Goal: Information Seeking & Learning: Check status

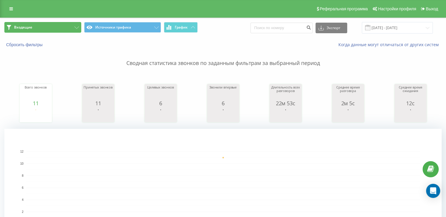
click at [48, 30] on button "Входящие" at bounding box center [42, 27] width 77 height 11
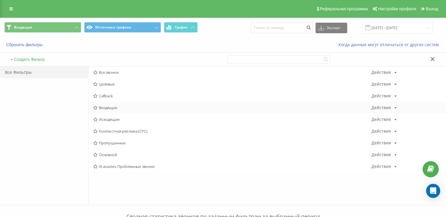
click at [124, 102] on div "Входящие Действия Редактировать Копировать Удалить По умолчанию Поделиться" at bounding box center [267, 108] width 357 height 12
click at [124, 104] on div "Входящие Действия Редактировать Копировать Удалить По умолчанию Поделиться" at bounding box center [267, 108] width 357 height 12
click at [124, 105] on div "Входящие Действия Редактировать Копировать Удалить По умолчанию Поделиться" at bounding box center [267, 108] width 357 height 12
click at [124, 107] on span "Входящие" at bounding box center [232, 107] width 279 height 4
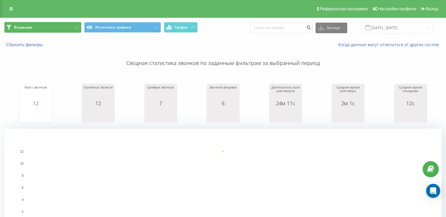
drag, startPoint x: 63, startPoint y: 31, endPoint x: 63, endPoint y: 28, distance: 3.2
click at [63, 31] on button "Входящие" at bounding box center [42, 27] width 77 height 11
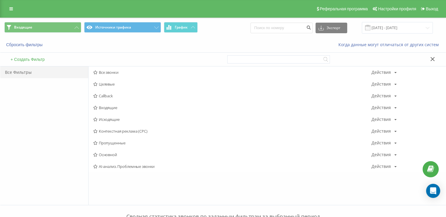
click at [114, 119] on span "Исходящие" at bounding box center [232, 119] width 279 height 4
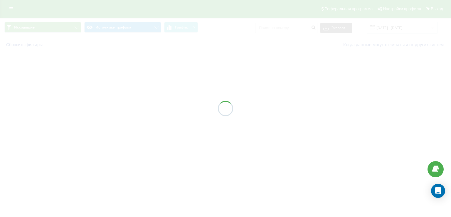
click at [114, 118] on div at bounding box center [225, 108] width 451 height 217
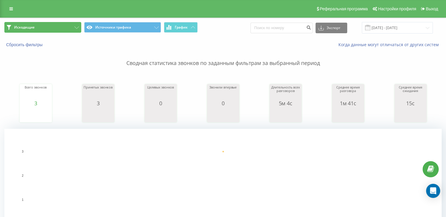
click at [47, 28] on button "Исходящие" at bounding box center [42, 27] width 77 height 11
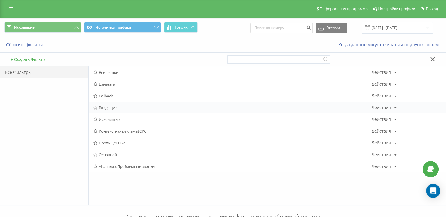
click at [124, 109] on span "Входящие" at bounding box center [232, 107] width 279 height 4
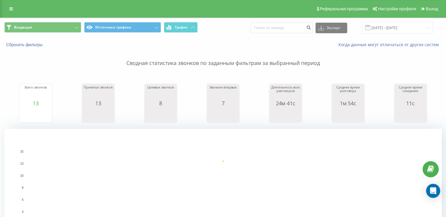
click at [47, 33] on span "Входящие Источники трафика График" at bounding box center [111, 27] width 215 height 11
click at [54, 29] on button "Входящие" at bounding box center [42, 27] width 77 height 11
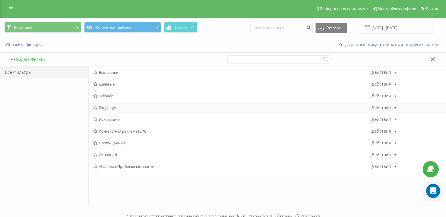
click at [107, 112] on div "Входящие Действия Редактировать Копировать Удалить По умолчанию Поделиться" at bounding box center [267, 108] width 357 height 12
click at [112, 107] on span "Входящие" at bounding box center [232, 107] width 279 height 4
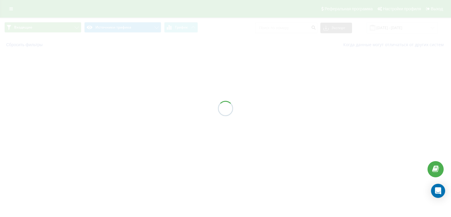
click at [112, 107] on div at bounding box center [225, 108] width 451 height 217
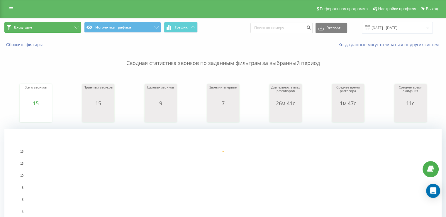
click at [43, 27] on button "Входящие" at bounding box center [42, 27] width 77 height 11
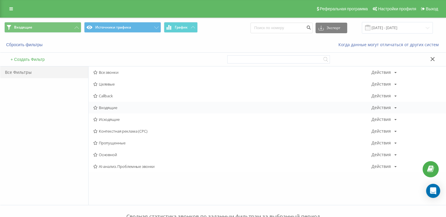
drag, startPoint x: 139, startPoint y: 104, endPoint x: 137, endPoint y: 112, distance: 7.5
click at [139, 105] on div "Входящие Действия Редактировать Копировать Удалить По умолчанию Поделиться" at bounding box center [267, 108] width 357 height 12
click at [136, 112] on div "Входящие Действия Редактировать Копировать Удалить По умолчанию Поделиться" at bounding box center [267, 108] width 357 height 12
click at [134, 112] on div "Входящие Действия Редактировать Копировать Удалить По умолчанию Поделиться" at bounding box center [267, 108] width 357 height 12
drag, startPoint x: 128, startPoint y: 109, endPoint x: 125, endPoint y: 109, distance: 2.9
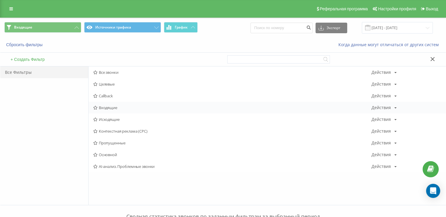
click at [125, 109] on div "Входящие Действия Редактировать Копировать Удалить По умолчанию Поделиться" at bounding box center [267, 108] width 357 height 12
click at [121, 109] on span "Входящие" at bounding box center [232, 107] width 279 height 4
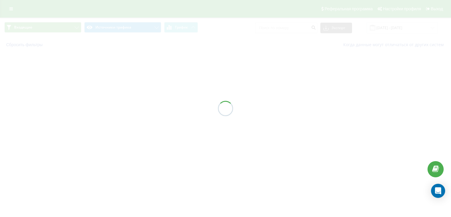
click at [117, 108] on div at bounding box center [225, 108] width 451 height 217
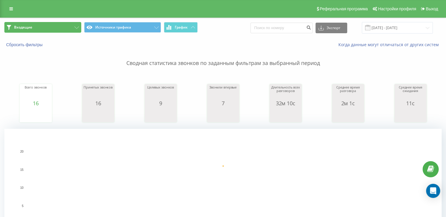
click at [72, 28] on button "Входящие" at bounding box center [42, 27] width 77 height 11
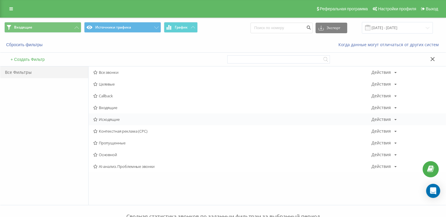
click at [109, 118] on span "Исходящие" at bounding box center [232, 119] width 279 height 4
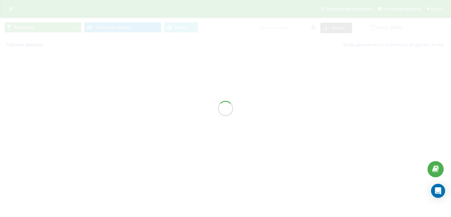
click at [109, 118] on div at bounding box center [225, 108] width 451 height 217
click at [110, 119] on div at bounding box center [225, 108] width 451 height 217
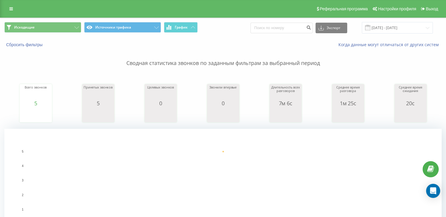
drag, startPoint x: 7, startPoint y: 99, endPoint x: 4, endPoint y: 92, distance: 7.2
click at [5, 97] on div "Всего звонков 5 date totalCalls [DATE] 5 [DATE] Принятых звонков 5 date answere…" at bounding box center [223, 97] width 438 height 50
click at [27, 23] on button "Исходящие" at bounding box center [42, 27] width 77 height 11
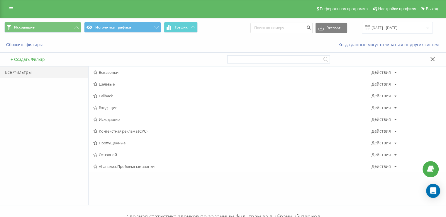
click at [119, 106] on span "Входящие" at bounding box center [232, 107] width 279 height 4
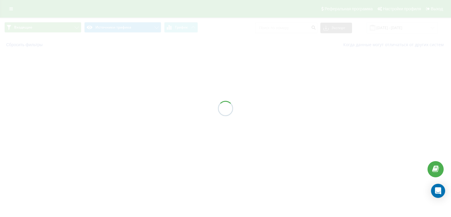
click at [119, 106] on div at bounding box center [225, 108] width 451 height 217
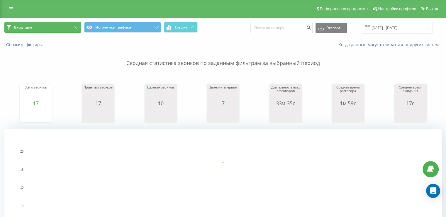
click at [56, 28] on button "Входящие" at bounding box center [42, 27] width 77 height 11
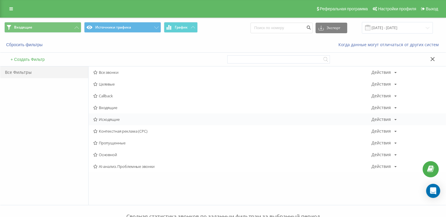
click at [118, 122] on div "Исходящие Действия Редактировать Копировать Удалить По умолчанию Поделиться" at bounding box center [267, 119] width 357 height 12
click at [119, 119] on span "Исходящие" at bounding box center [232, 119] width 279 height 4
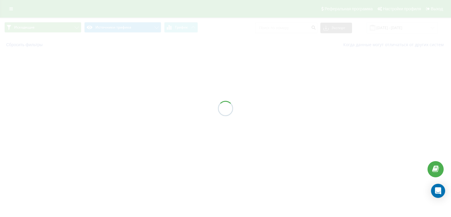
click at [119, 119] on div at bounding box center [225, 108] width 451 height 217
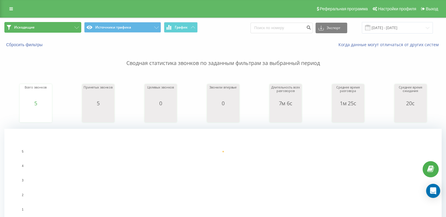
click at [51, 27] on button "Исходящие" at bounding box center [42, 27] width 77 height 11
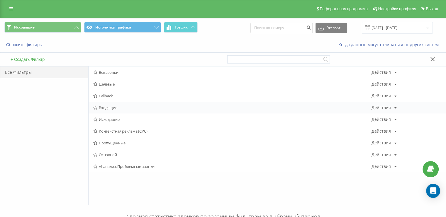
click at [118, 102] on div "Входящие Действия Редактировать Копировать Удалить По умолчанию Поделиться" at bounding box center [267, 108] width 357 height 12
click at [118, 104] on div "Входящие Действия Редактировать Копировать Удалить По умолчанию Поделиться" at bounding box center [267, 108] width 357 height 12
click at [118, 105] on div "Входящие Действия Редактировать Копировать Удалить По умолчанию Поделиться" at bounding box center [267, 108] width 357 height 12
click at [118, 106] on span "Входящие" at bounding box center [232, 107] width 279 height 4
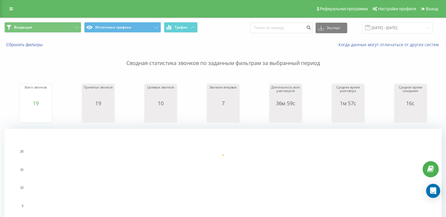
click at [35, 21] on div "Входящие Источники трафика График Экспорт .csv .xls .xlsx [DATE] - [DATE]" at bounding box center [223, 28] width 446 height 20
drag, startPoint x: 35, startPoint y: 23, endPoint x: 66, endPoint y: 47, distance: 38.7
click at [36, 24] on button "Входящие" at bounding box center [42, 27] width 77 height 11
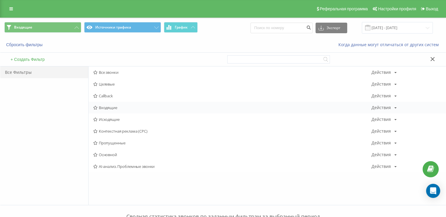
click at [131, 107] on span "Входящие" at bounding box center [232, 107] width 279 height 4
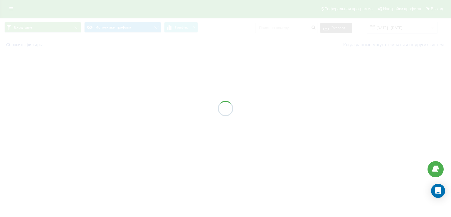
click at [131, 107] on div at bounding box center [225, 108] width 451 height 217
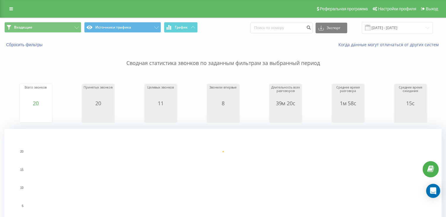
click at [185, 70] on div "Сводная статистика звонков по заданным фильтрам за выбранный период Всего звонк…" at bounding box center [223, 147] width 438 height 198
click at [48, 28] on button "Входящие" at bounding box center [42, 27] width 77 height 11
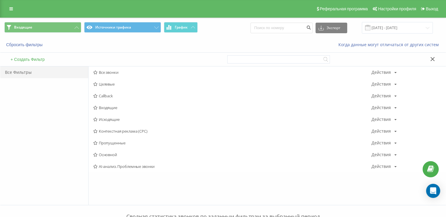
click at [107, 108] on span "Входящие" at bounding box center [232, 107] width 279 height 4
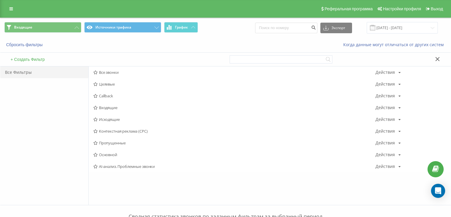
click at [0, 0] on div at bounding box center [0, 0] width 0 height 0
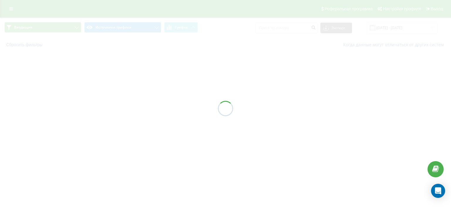
click at [107, 108] on div at bounding box center [225, 108] width 451 height 217
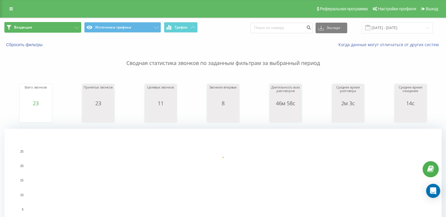
click at [53, 27] on button "Входящие" at bounding box center [42, 27] width 77 height 11
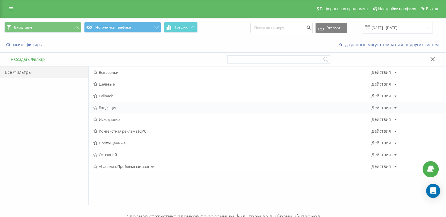
click at [116, 109] on span "Входящие" at bounding box center [232, 107] width 279 height 4
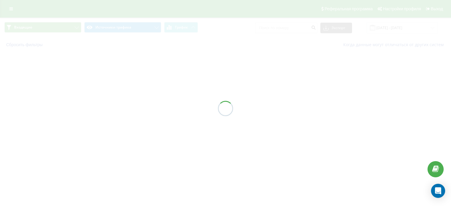
click at [116, 109] on div at bounding box center [225, 108] width 451 height 217
click at [117, 109] on div at bounding box center [225, 108] width 451 height 217
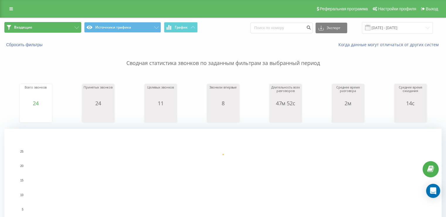
click at [40, 28] on button "Входящие" at bounding box center [42, 27] width 77 height 11
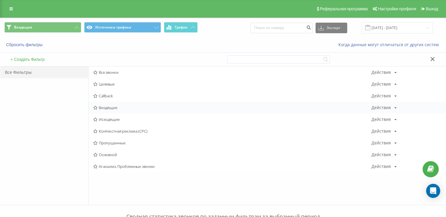
click at [109, 111] on div "Входящие Действия Редактировать Копировать Удалить По умолчанию Поделиться" at bounding box center [267, 108] width 357 height 12
click at [110, 108] on span "Входящие" at bounding box center [232, 107] width 279 height 4
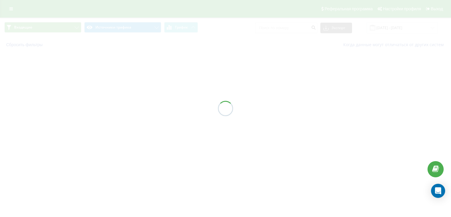
click at [110, 108] on div at bounding box center [225, 108] width 451 height 217
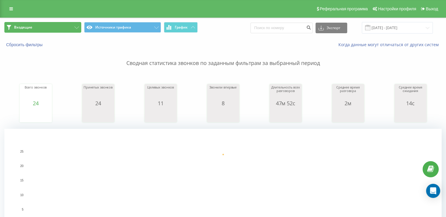
click at [55, 24] on button "Входящие" at bounding box center [42, 27] width 77 height 11
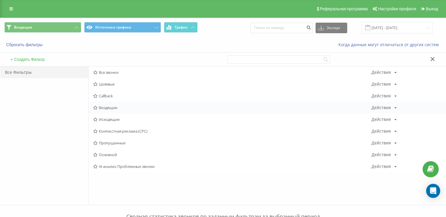
click at [119, 109] on span "Входящие" at bounding box center [232, 107] width 279 height 4
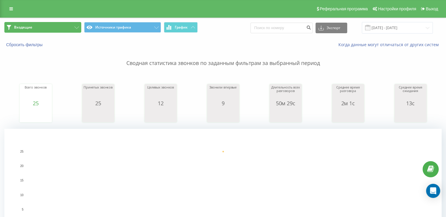
click at [55, 29] on button "Входящие" at bounding box center [42, 27] width 77 height 11
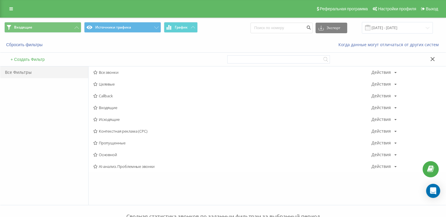
click at [116, 108] on span "Входящие" at bounding box center [232, 107] width 279 height 4
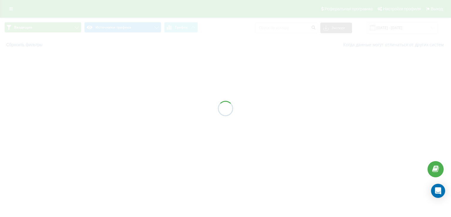
click at [116, 108] on div at bounding box center [225, 108] width 451 height 217
click at [117, 108] on div at bounding box center [225, 108] width 451 height 217
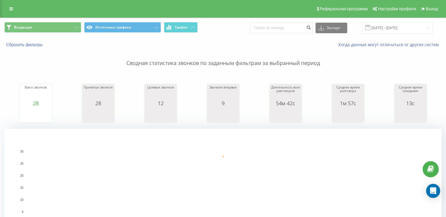
click at [65, 35] on div "Входящие Источники трафика График Экспорт .csv .xls .xlsx [DATE] - [DATE]" at bounding box center [223, 28] width 446 height 20
click at [66, 32] on button "Входящие" at bounding box center [42, 27] width 77 height 11
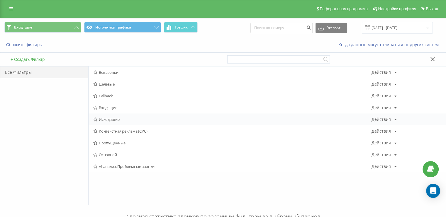
click at [119, 120] on span "Исходящие" at bounding box center [232, 119] width 279 height 4
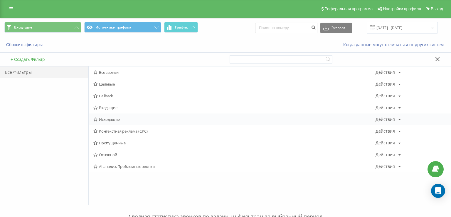
click at [0, 0] on div at bounding box center [0, 0] width 0 height 0
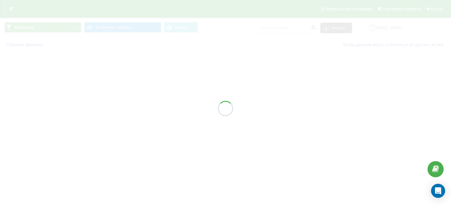
click at [119, 120] on div at bounding box center [225, 108] width 451 height 217
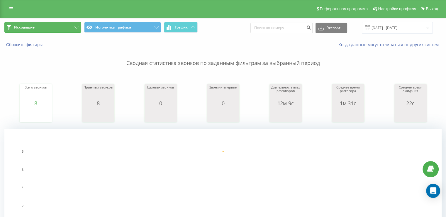
click at [62, 27] on button "Исходящие" at bounding box center [42, 27] width 77 height 11
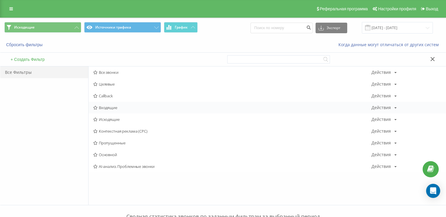
drag, startPoint x: 110, startPoint y: 103, endPoint x: 106, endPoint y: 106, distance: 4.5
click at [110, 104] on div "Входящие Действия Редактировать Копировать Удалить По умолчанию Поделиться" at bounding box center [267, 108] width 357 height 12
click at [106, 109] on span "Входящие" at bounding box center [232, 107] width 279 height 4
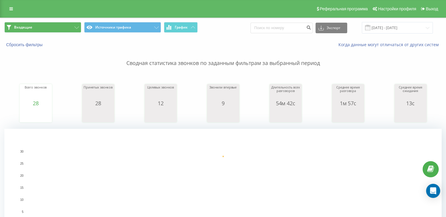
drag, startPoint x: 12, startPoint y: 100, endPoint x: 32, endPoint y: 27, distance: 76.0
click at [13, 99] on div "Всего звонков 28 date totalCalls [DATE] [PHONE_NUMBER][DATE] Принятых звонков 2…" at bounding box center [223, 97] width 438 height 50
click at [40, 31] on button "Входящие" at bounding box center [42, 27] width 77 height 11
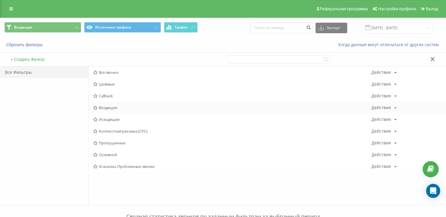
click at [124, 108] on span "Входящие" at bounding box center [232, 107] width 279 height 4
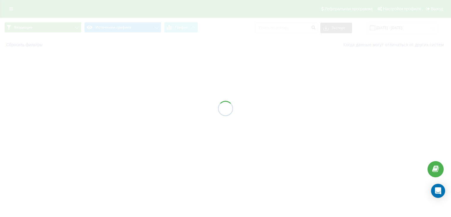
click at [123, 108] on div at bounding box center [225, 108] width 451 height 217
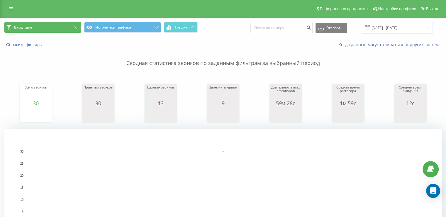
click at [40, 29] on button "Входящие" at bounding box center [42, 27] width 77 height 11
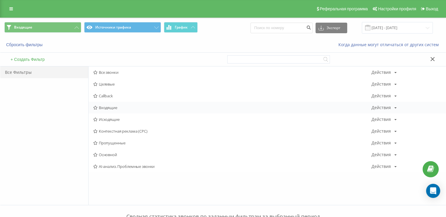
click at [119, 104] on div "Входящие Действия Редактировать Копировать Удалить По умолчанию Поделиться" at bounding box center [267, 108] width 357 height 12
click at [118, 106] on div "Входящие Действия Редактировать Копировать Удалить По умолчанию Поделиться" at bounding box center [267, 108] width 357 height 12
click at [118, 107] on span "Входящие" at bounding box center [232, 107] width 279 height 4
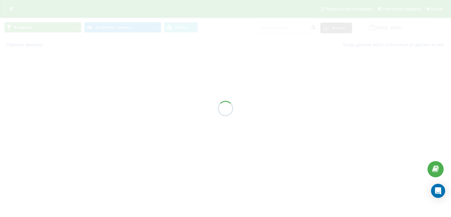
click at [118, 107] on div at bounding box center [225, 108] width 451 height 217
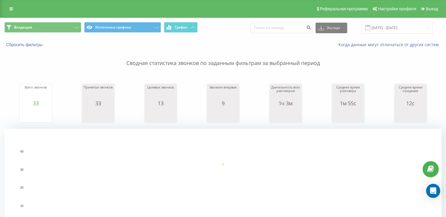
click at [12, 72] on div "Сводная статистика звонков по заданным фильтрам за выбранный период Всего звонк…" at bounding box center [223, 147] width 438 height 198
click at [54, 25] on button "Входящие" at bounding box center [42, 27] width 77 height 11
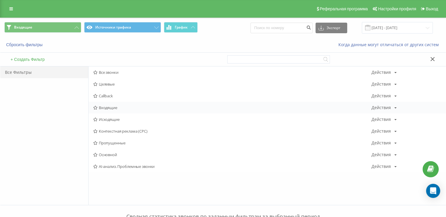
click at [122, 110] on div "Входящие Действия Редактировать Копировать Удалить По умолчанию Поделиться" at bounding box center [267, 108] width 357 height 12
click at [121, 107] on span "Входящие" at bounding box center [232, 107] width 279 height 4
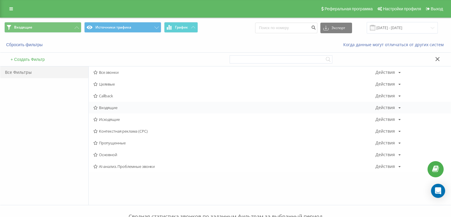
click at [0, 0] on div at bounding box center [0, 0] width 0 height 0
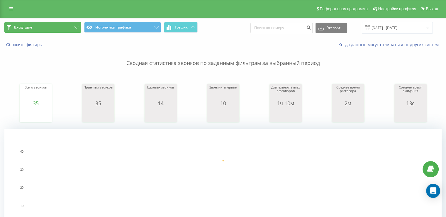
drag, startPoint x: 69, startPoint y: 31, endPoint x: 83, endPoint y: 45, distance: 19.9
click at [69, 30] on button "Входящие" at bounding box center [42, 27] width 77 height 11
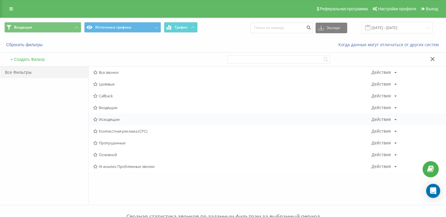
click at [118, 116] on div "Исходящие Действия Редактировать Копировать Удалить По умолчанию Поделиться" at bounding box center [267, 119] width 357 height 12
click at [119, 118] on span "Исходящие" at bounding box center [232, 119] width 279 height 4
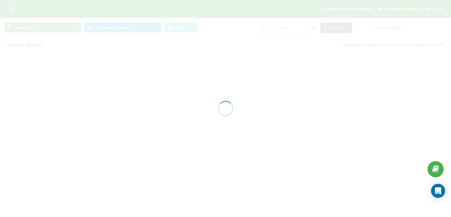
click at [121, 119] on div at bounding box center [225, 108] width 451 height 217
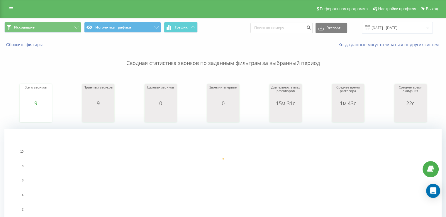
click at [4, 69] on div "Сводная статистика звонков по заданным фильтрам за выбранный период Всего звонк…" at bounding box center [223, 147] width 438 height 198
click at [41, 28] on button "Исходящие" at bounding box center [42, 27] width 77 height 11
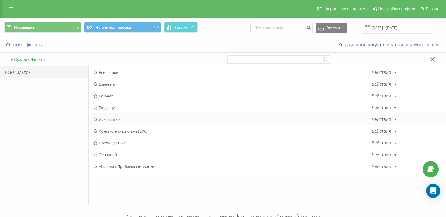
click at [107, 122] on div "Исходящие Действия Редактировать Копировать Удалить По умолчанию Поделиться" at bounding box center [267, 119] width 357 height 12
click at [113, 120] on span "Исходящие" at bounding box center [232, 119] width 279 height 4
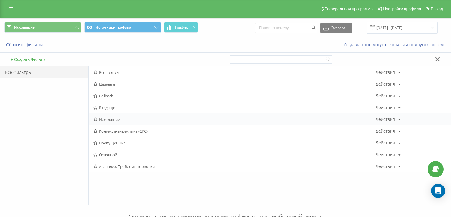
click at [0, 0] on div at bounding box center [0, 0] width 0 height 0
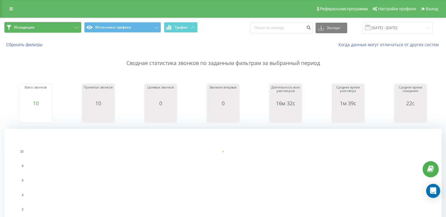
drag, startPoint x: 56, startPoint y: 28, endPoint x: 63, endPoint y: 48, distance: 20.9
click at [56, 28] on button "Исходящие" at bounding box center [42, 27] width 77 height 11
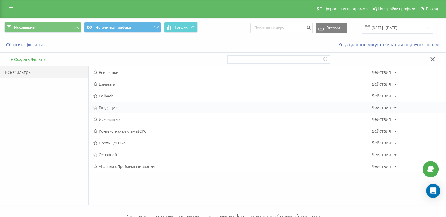
click at [121, 105] on div "Входящие Действия Редактировать Копировать Удалить По умолчанию Поделиться" at bounding box center [267, 108] width 357 height 12
click at [119, 107] on span "Входящие" at bounding box center [232, 107] width 279 height 4
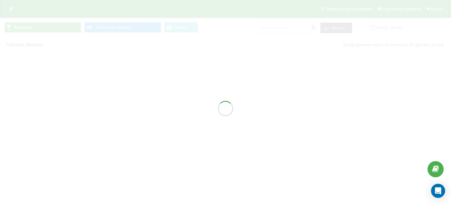
click at [119, 107] on div at bounding box center [225, 108] width 451 height 217
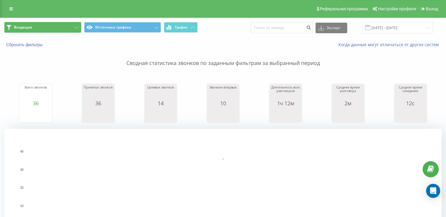
click at [27, 26] on span "Входящие" at bounding box center [23, 27] width 18 height 5
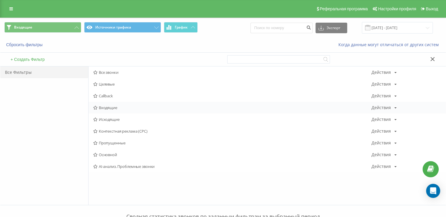
click at [111, 108] on span "Входящие" at bounding box center [232, 107] width 279 height 4
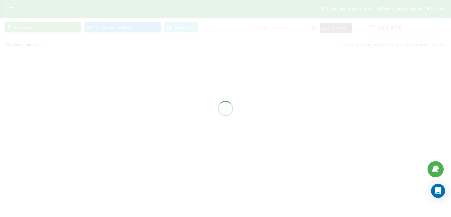
click at [111, 108] on div at bounding box center [225, 108] width 451 height 217
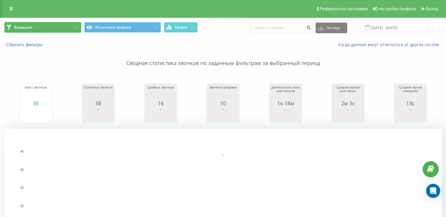
click at [54, 30] on button "Входящие" at bounding box center [42, 27] width 77 height 11
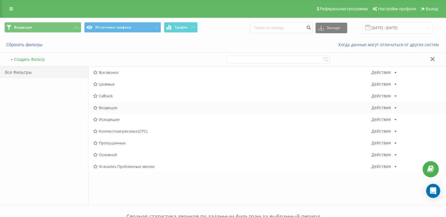
click at [112, 108] on span "Входящие" at bounding box center [232, 107] width 279 height 4
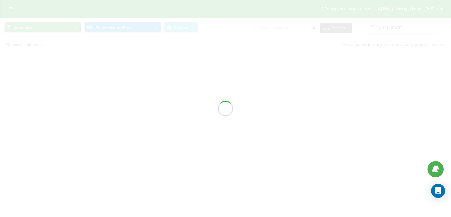
click at [113, 108] on div at bounding box center [225, 108] width 451 height 217
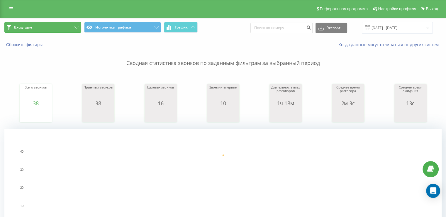
click at [55, 22] on button "Входящие" at bounding box center [42, 27] width 77 height 11
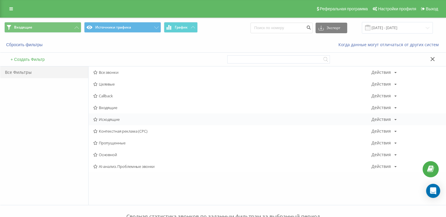
click at [113, 119] on span "Исходящие" at bounding box center [232, 119] width 279 height 4
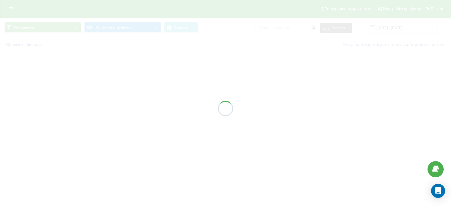
click at [113, 119] on div at bounding box center [225, 108] width 451 height 217
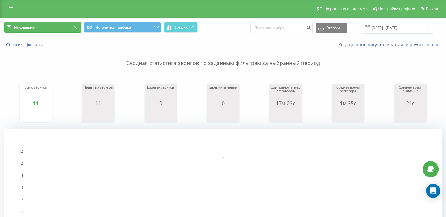
click at [37, 24] on button "Исходящие" at bounding box center [42, 27] width 77 height 11
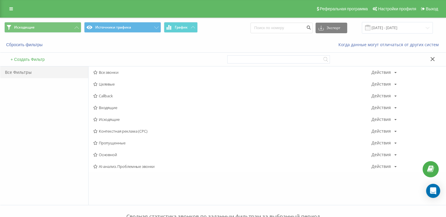
click at [123, 107] on span "Входящие" at bounding box center [232, 107] width 279 height 4
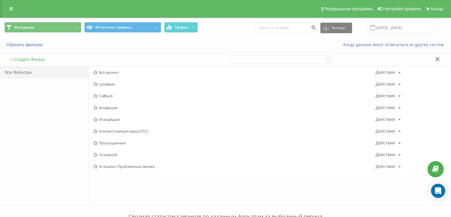
click at [0, 0] on div at bounding box center [0, 0] width 0 height 0
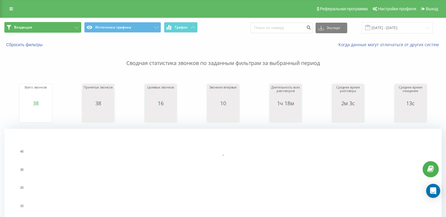
click at [58, 27] on button "Входящие" at bounding box center [42, 27] width 77 height 11
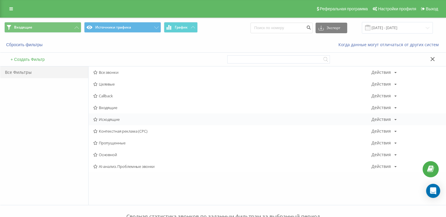
click at [109, 115] on div "Исходящие Действия Редактировать Копировать Удалить По умолчанию Поделиться" at bounding box center [267, 119] width 357 height 12
click at [111, 118] on span "Исходящие" at bounding box center [232, 119] width 279 height 4
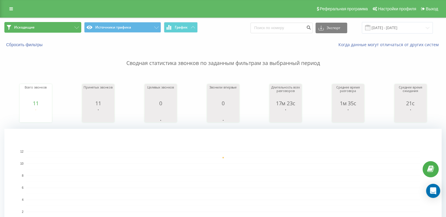
click at [52, 25] on button "Исходящие" at bounding box center [42, 27] width 77 height 11
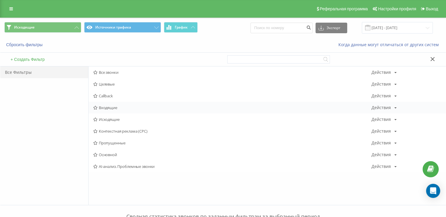
click at [110, 110] on div "Входящие Действия Редактировать Копировать Удалить По умолчанию Поделиться" at bounding box center [267, 108] width 357 height 12
click at [110, 108] on span "Входящие" at bounding box center [232, 107] width 279 height 4
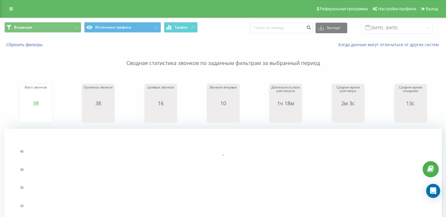
click at [59, 26] on button "Входящие" at bounding box center [42, 27] width 77 height 11
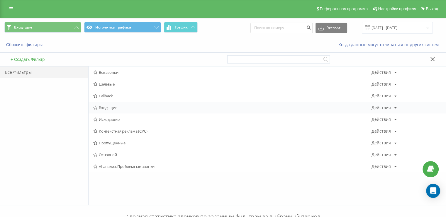
click at [120, 111] on div "Входящие Действия Редактировать Копировать Удалить По умолчанию Поделиться" at bounding box center [267, 108] width 357 height 12
drag, startPoint x: 120, startPoint y: 111, endPoint x: 121, endPoint y: 108, distance: 3.1
click at [120, 110] on div "Входящие Действия Редактировать Копировать Удалить По умолчанию Поделиться" at bounding box center [267, 108] width 357 height 12
click at [121, 107] on span "Входящие" at bounding box center [232, 107] width 279 height 4
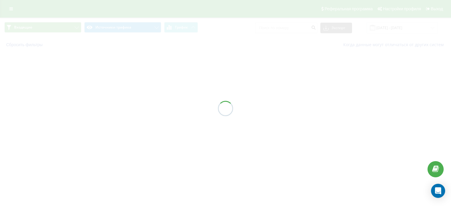
click at [121, 107] on div at bounding box center [225, 108] width 451 height 217
click at [122, 106] on div at bounding box center [225, 108] width 451 height 217
